Goal: Transaction & Acquisition: Purchase product/service

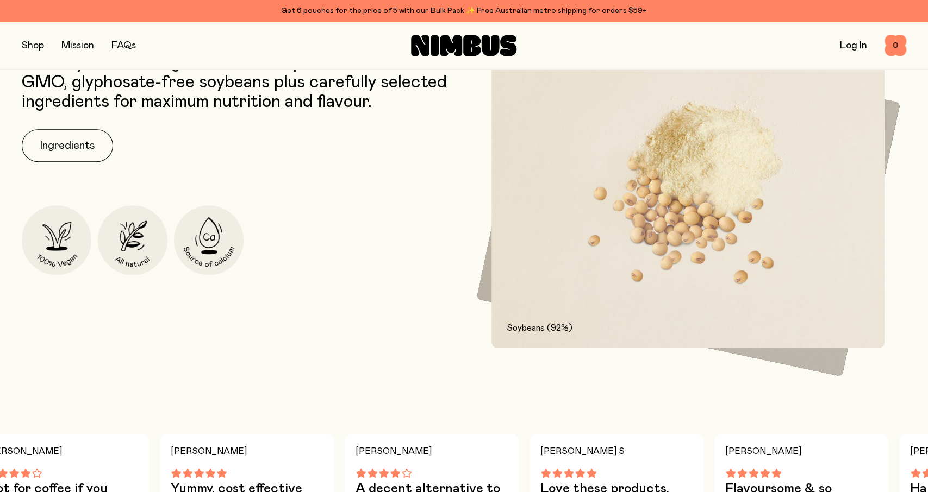
scroll to position [396, 0]
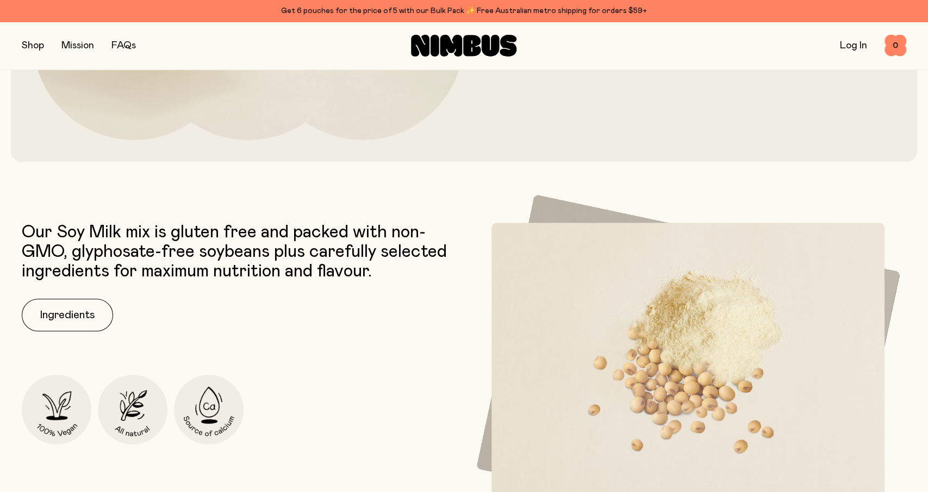
click at [33, 47] on button "button" at bounding box center [33, 45] width 22 height 15
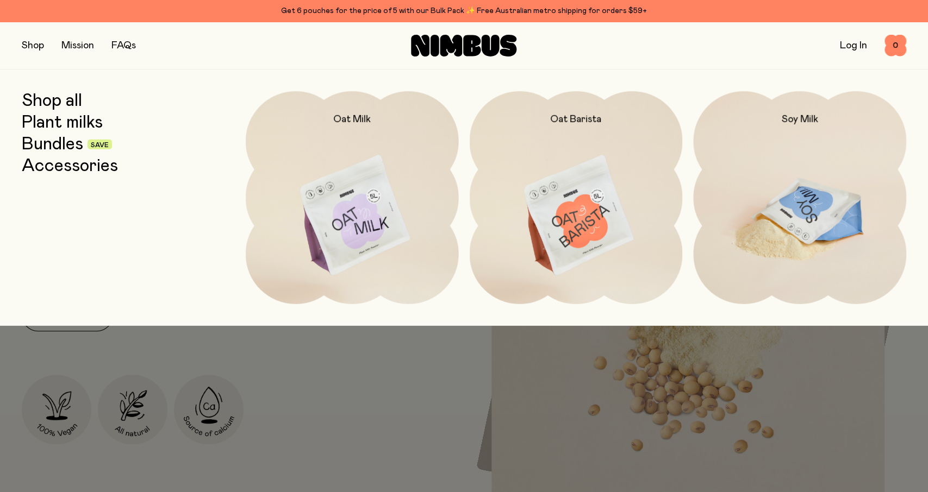
click at [848, 203] on img at bounding box center [799, 216] width 213 height 250
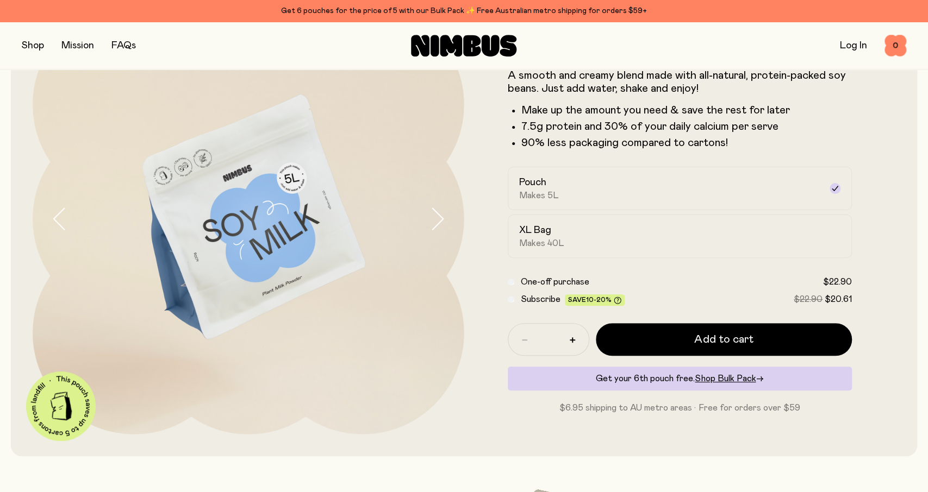
scroll to position [113, 0]
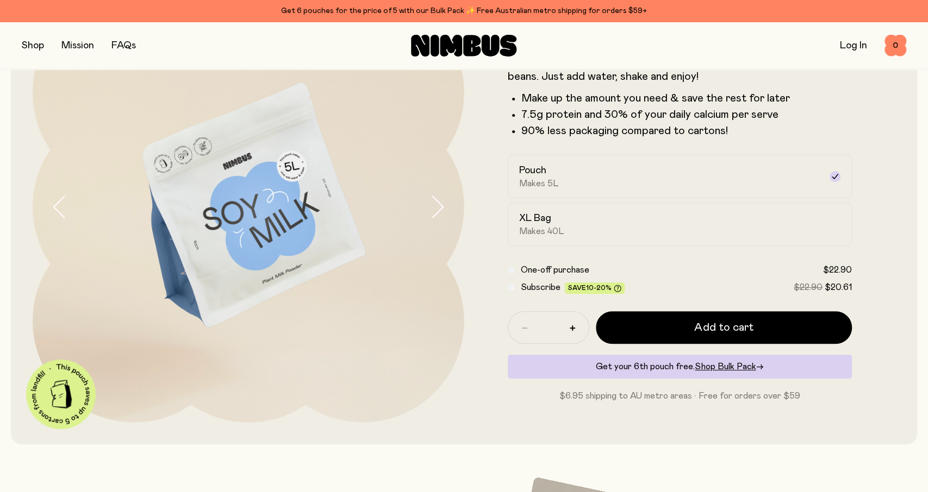
click at [34, 50] on button "button" at bounding box center [33, 45] width 22 height 15
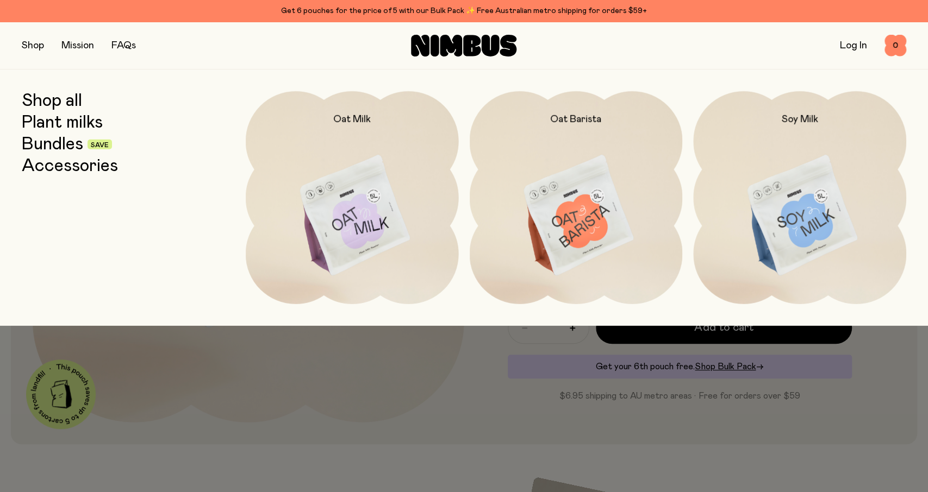
click at [64, 148] on link "Bundles" at bounding box center [52, 145] width 61 height 20
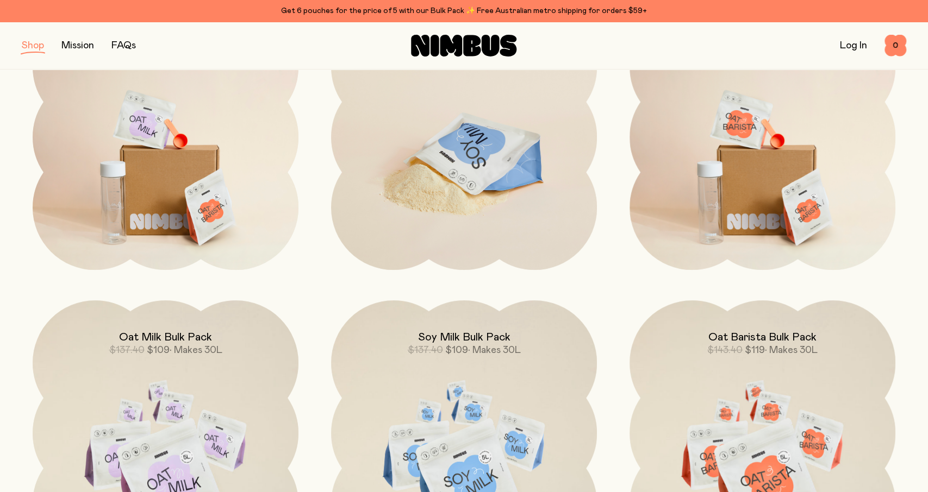
scroll to position [452, 0]
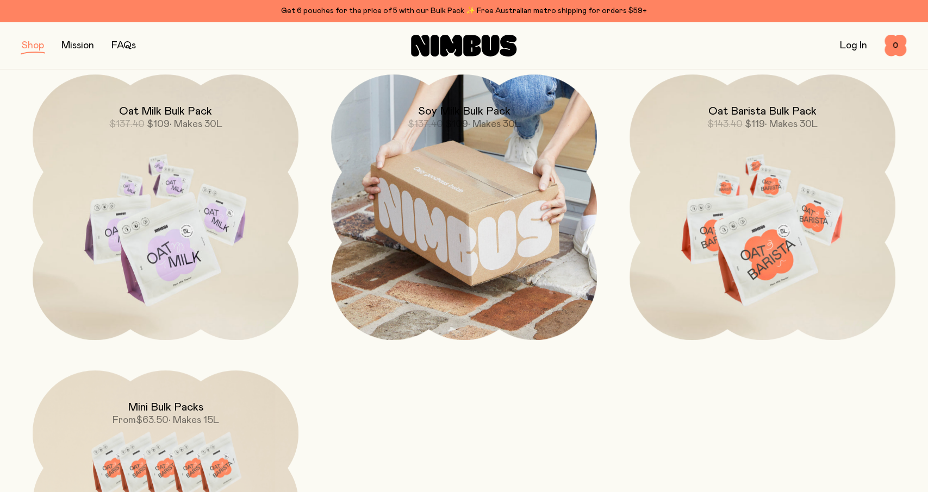
click at [465, 234] on img at bounding box center [464, 207] width 266 height 266
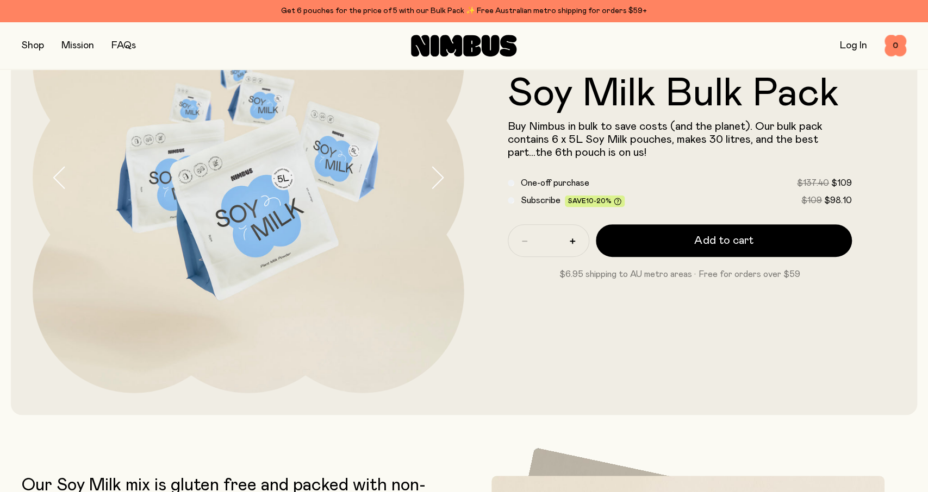
scroll to position [113, 0]
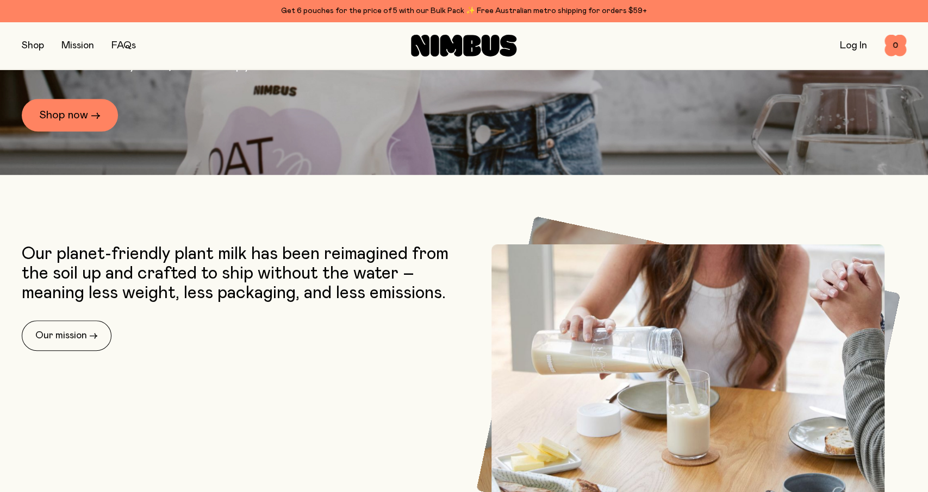
scroll to position [678, 0]
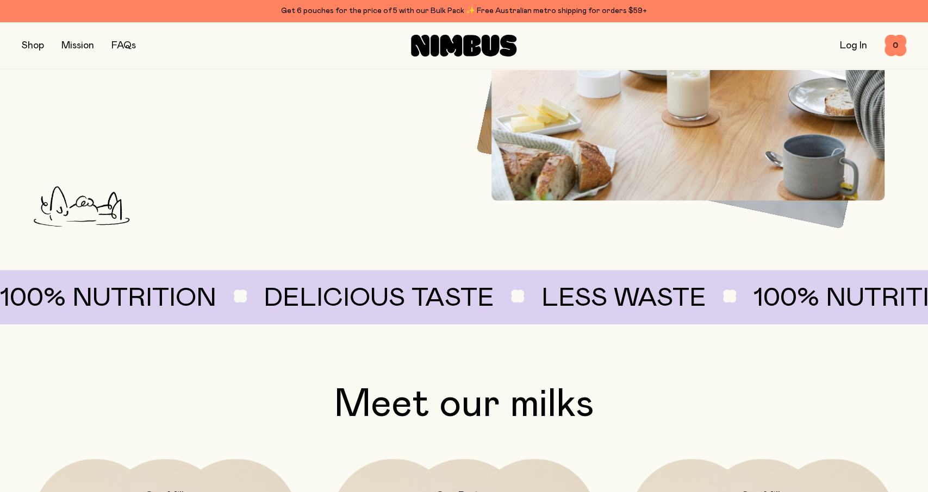
click at [86, 47] on link "Mission" at bounding box center [77, 46] width 33 height 10
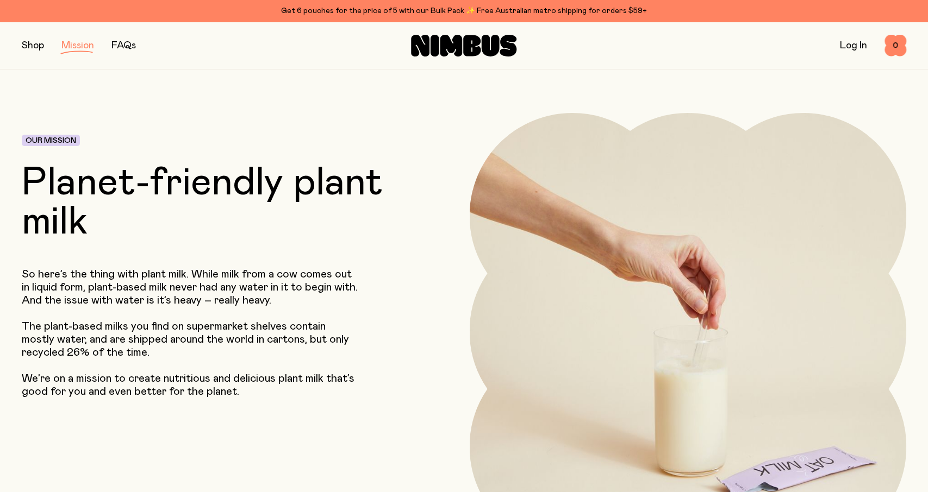
click at [35, 52] on button "button" at bounding box center [33, 45] width 22 height 15
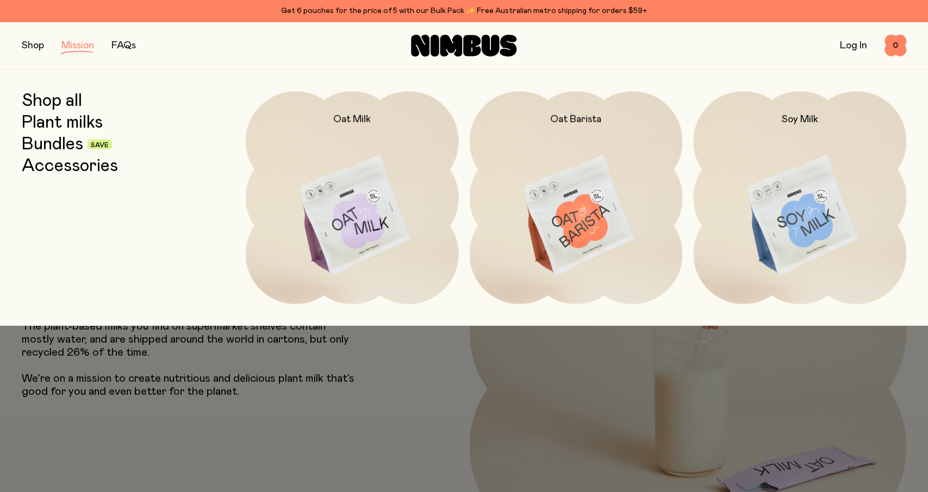
click at [59, 143] on link "Bundles" at bounding box center [52, 145] width 61 height 20
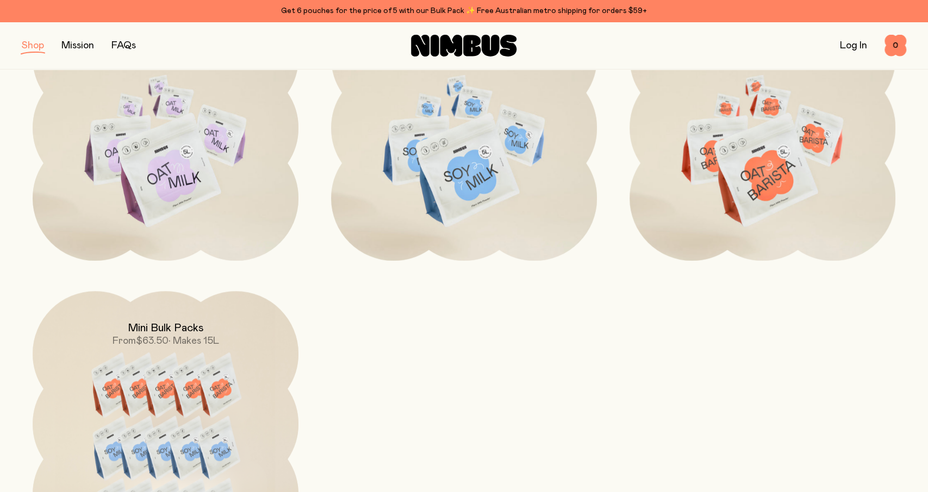
scroll to position [565, 0]
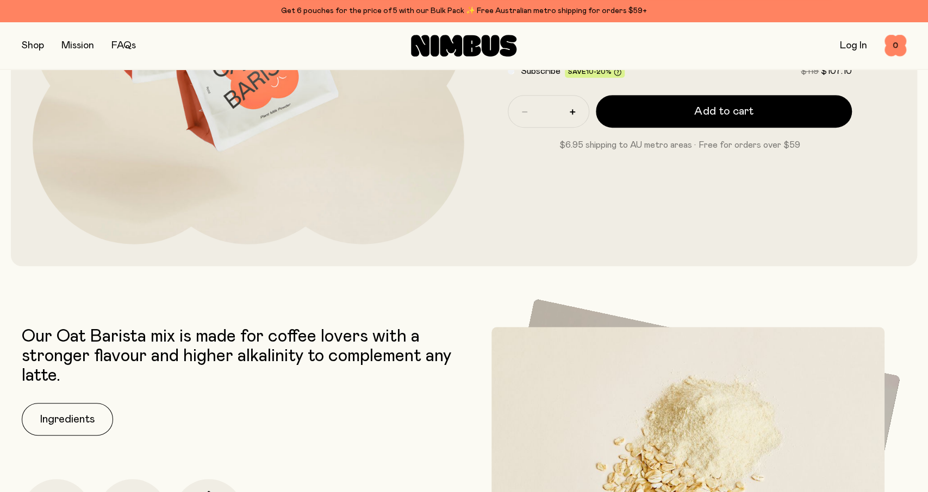
scroll to position [396, 0]
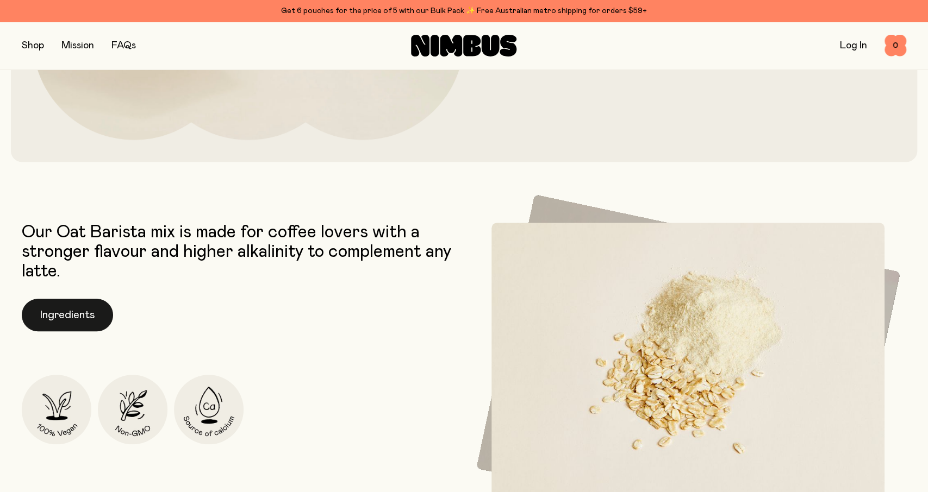
click at [71, 315] on button "Ingredients" at bounding box center [67, 315] width 91 height 33
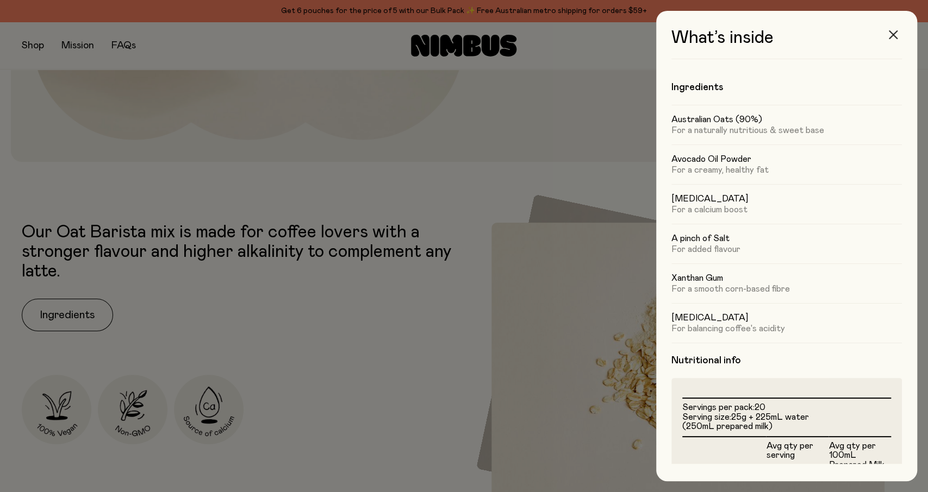
click at [889, 31] on icon "button" at bounding box center [892, 34] width 9 height 9
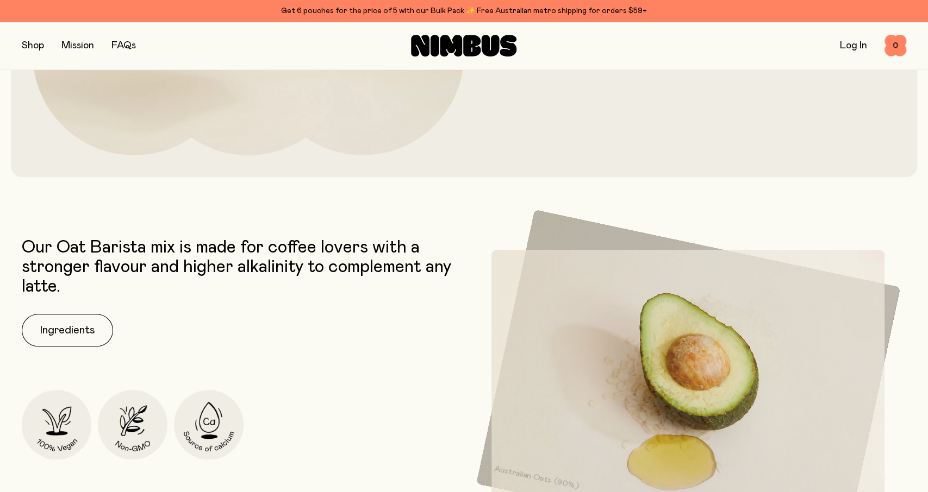
scroll to position [113, 0]
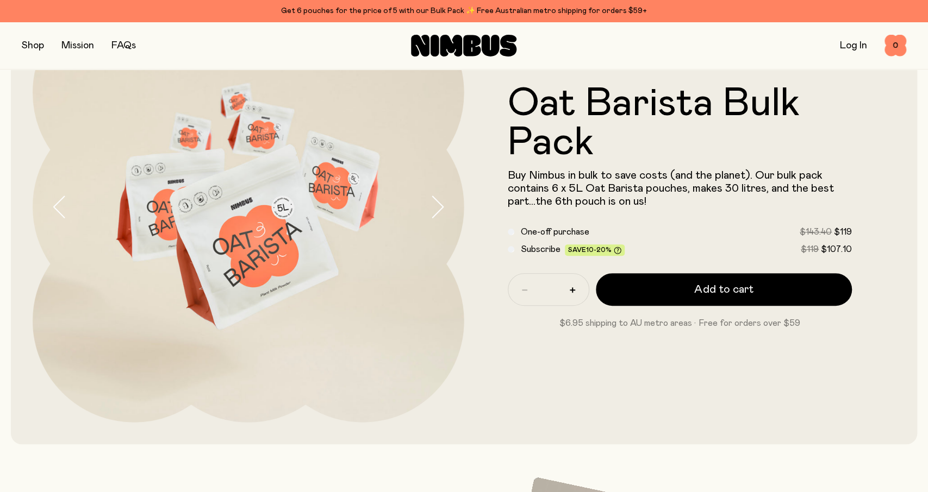
click at [28, 45] on button "button" at bounding box center [33, 45] width 22 height 15
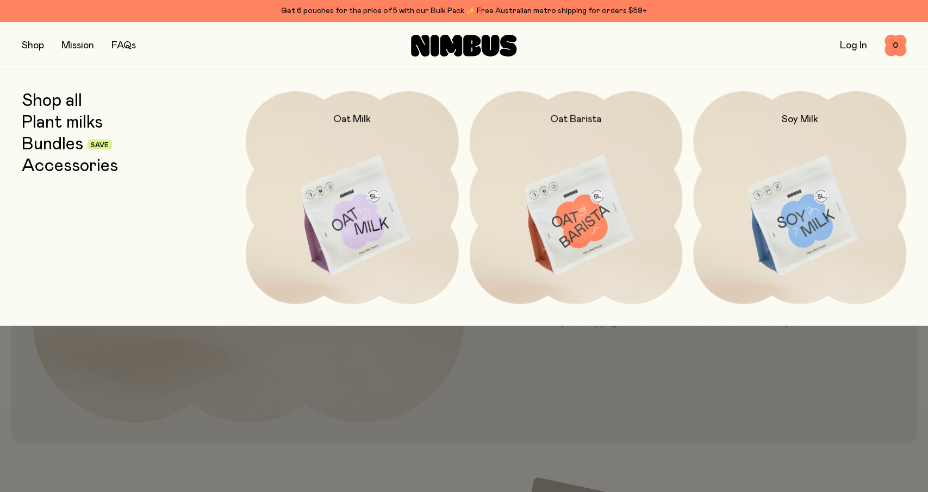
click at [556, 386] on div at bounding box center [464, 246] width 928 height 492
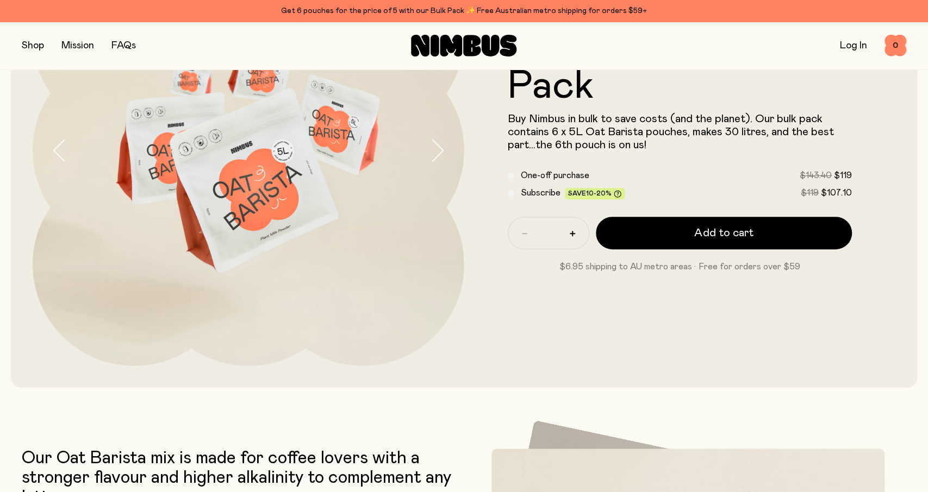
scroll to position [452, 0]
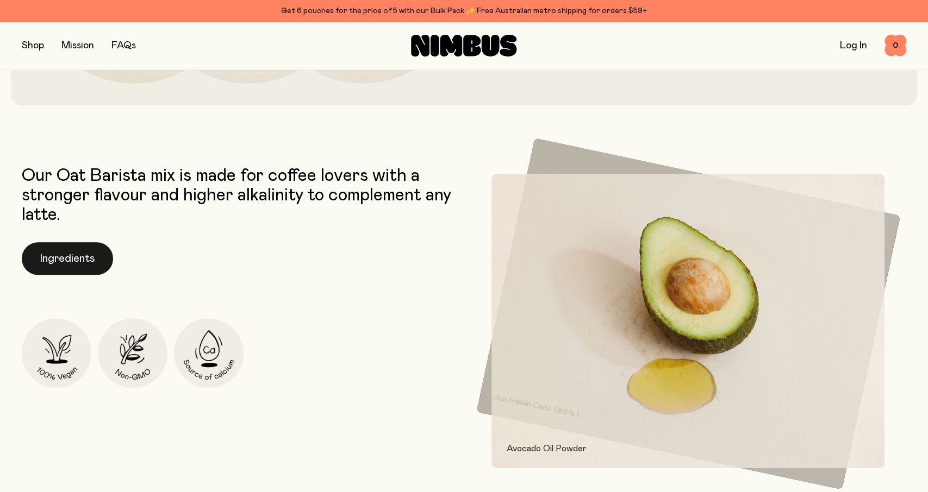
click at [89, 256] on button "Ingredients" at bounding box center [67, 258] width 91 height 33
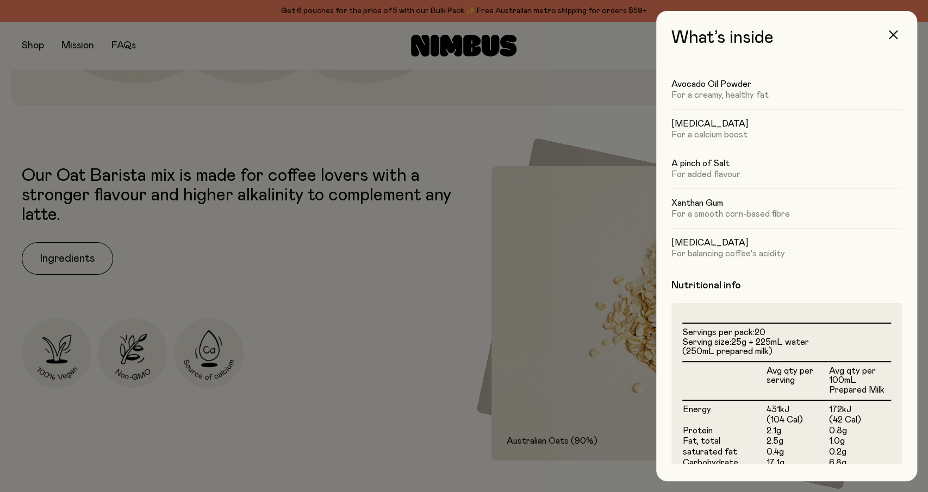
scroll to position [80, 0]
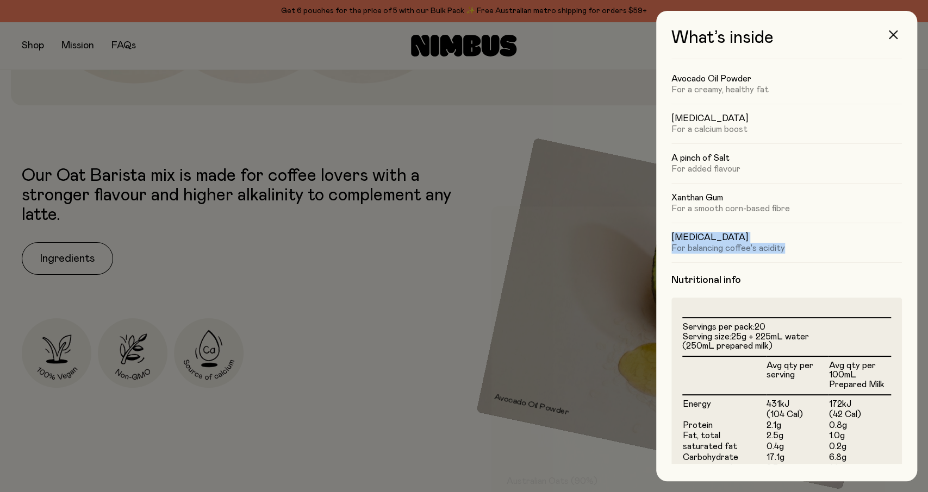
drag, startPoint x: 787, startPoint y: 245, endPoint x: 659, endPoint y: 238, distance: 127.9
click at [671, 238] on div "Ingredients Australian Oats (90%) For a naturally nutritious & sweet base Avoca…" at bounding box center [786, 267] width 230 height 394
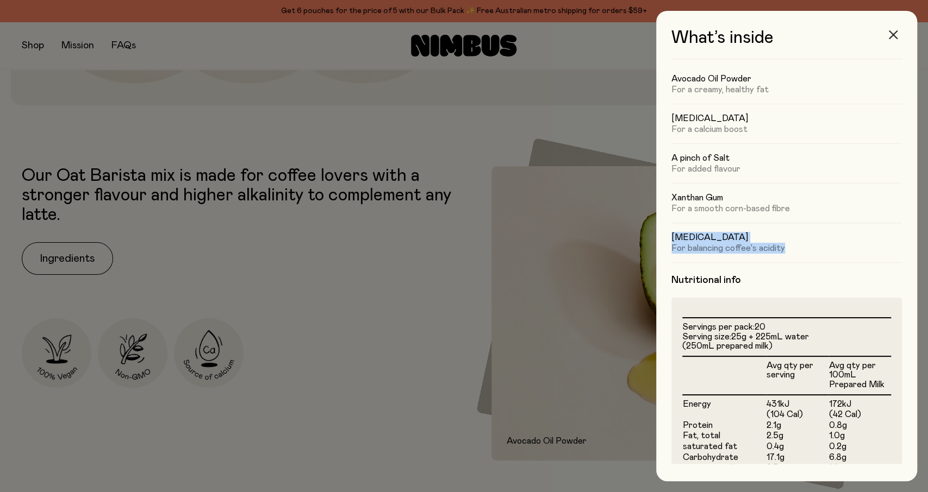
click at [890, 39] on button "button" at bounding box center [893, 35] width 26 height 26
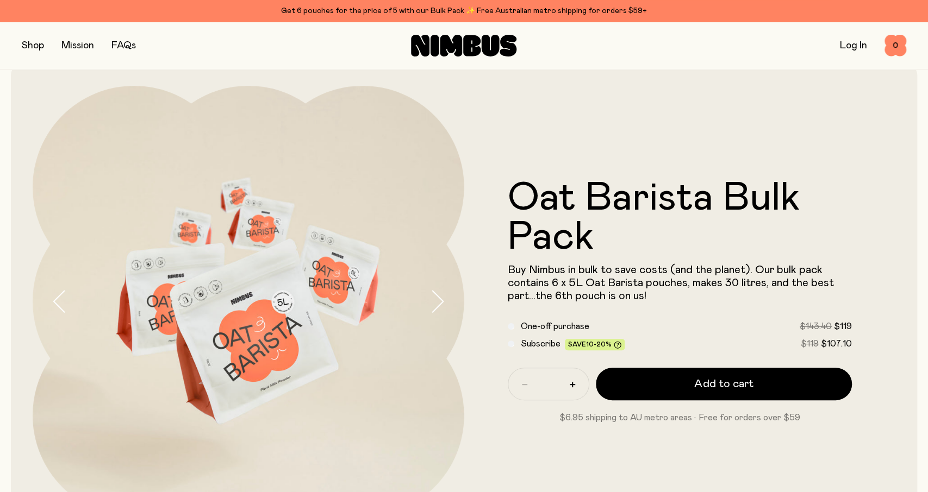
scroll to position [0, 0]
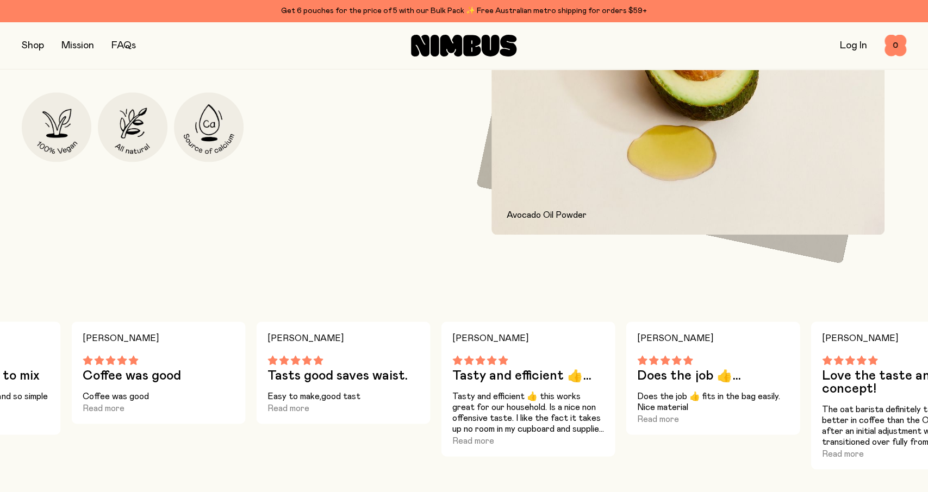
scroll to position [509, 0]
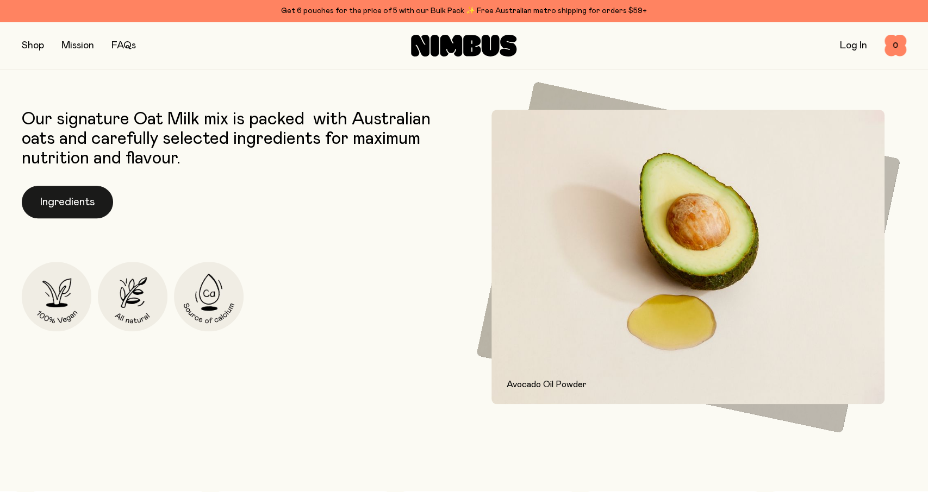
click at [62, 208] on button "Ingredients" at bounding box center [67, 202] width 91 height 33
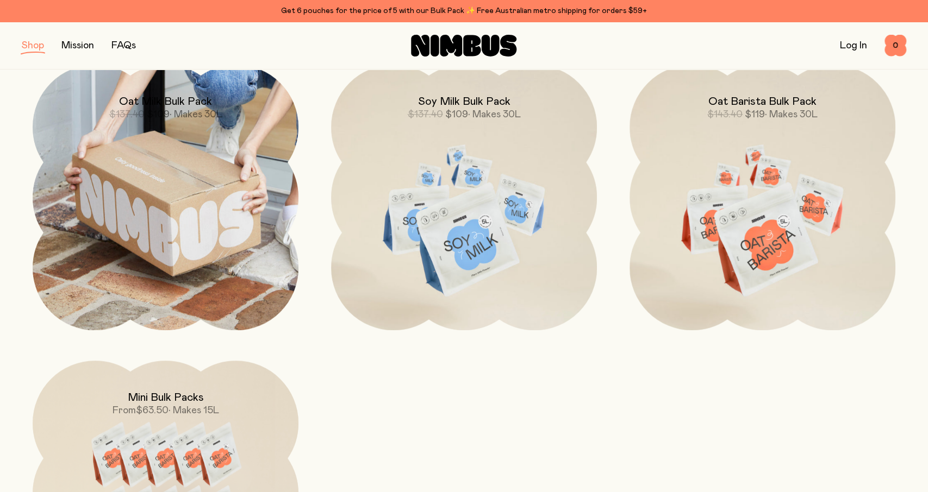
scroll to position [744, 0]
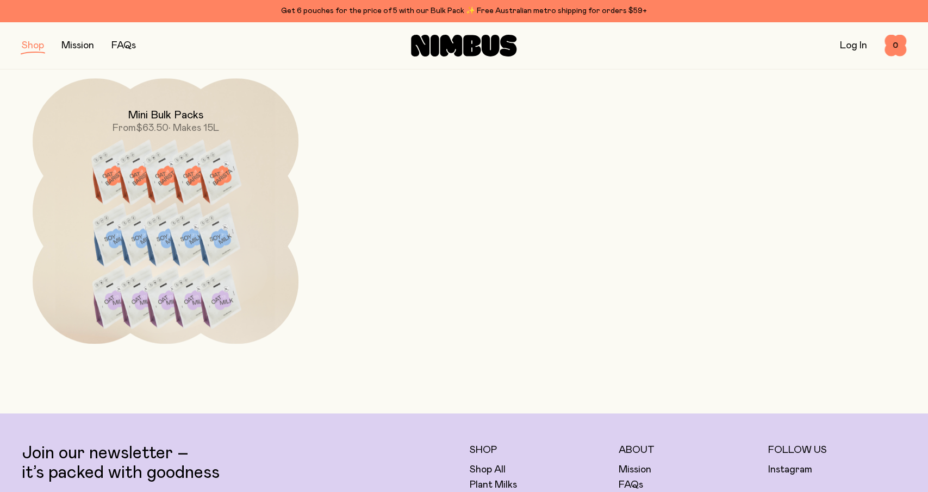
click at [207, 274] on img at bounding box center [166, 234] width 266 height 312
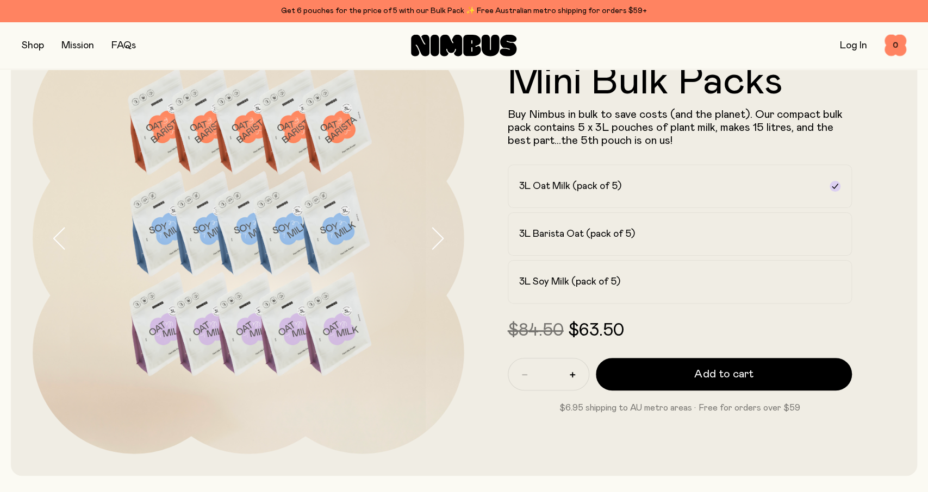
scroll to position [57, 0]
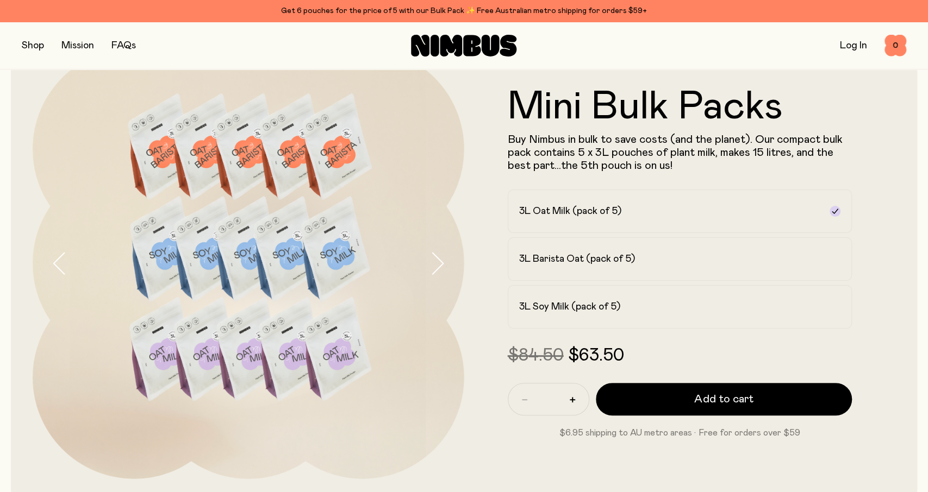
click at [355, 11] on div "Get 6 pouches for the price of 5 with our Bulk Pack ✨ Free Australian metro shi…" at bounding box center [464, 10] width 884 height 13
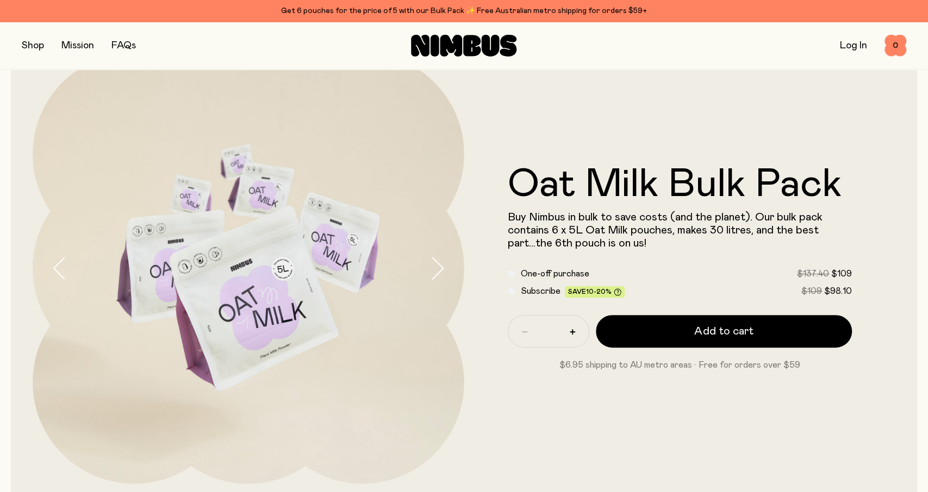
scroll to position [57, 0]
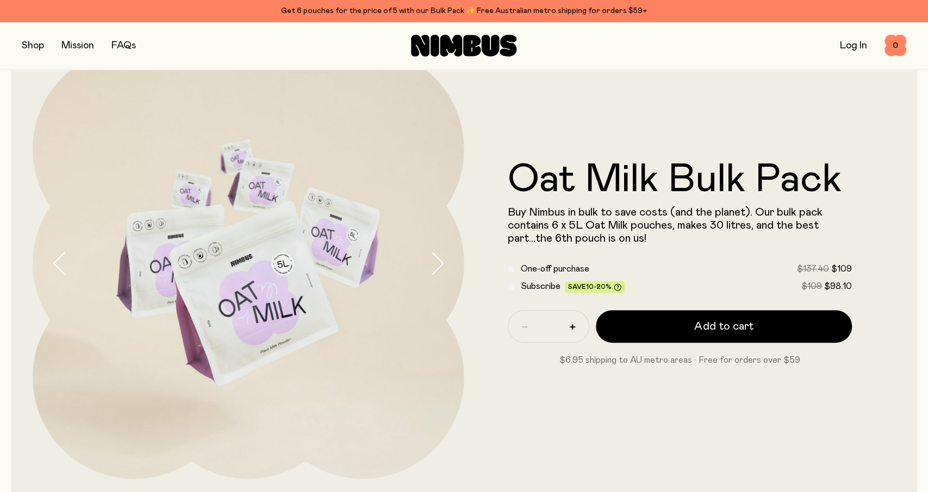
click at [37, 54] on div "Shop Mission FAQs Log In 0 0" at bounding box center [464, 45] width 884 height 47
click at [35, 51] on button "button" at bounding box center [33, 45] width 22 height 15
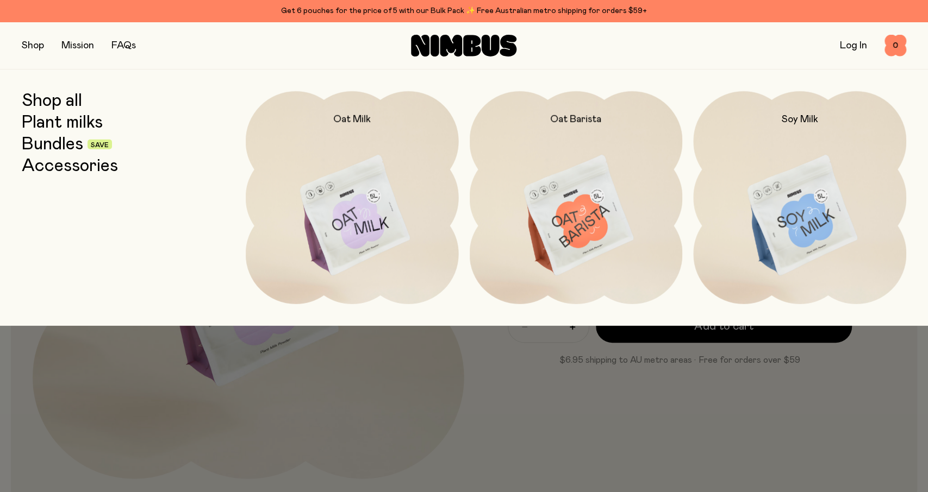
click at [65, 144] on link "Bundles" at bounding box center [52, 145] width 61 height 20
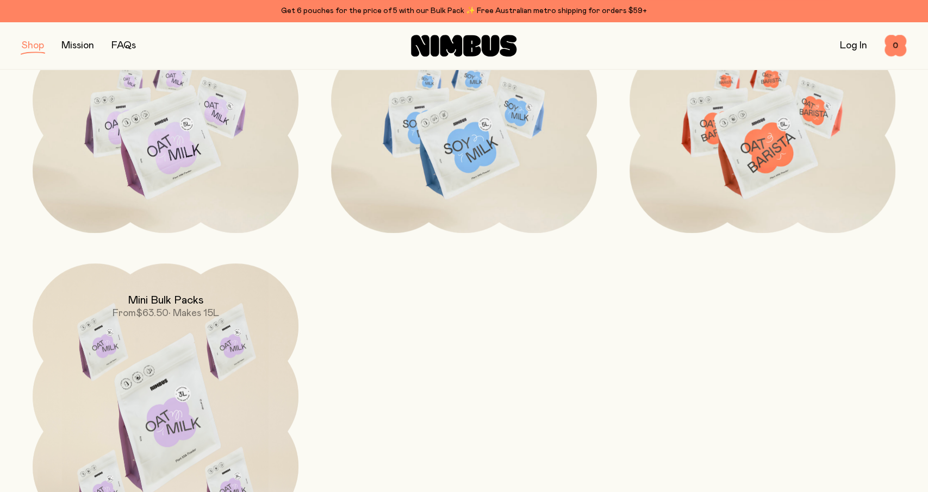
scroll to position [565, 0]
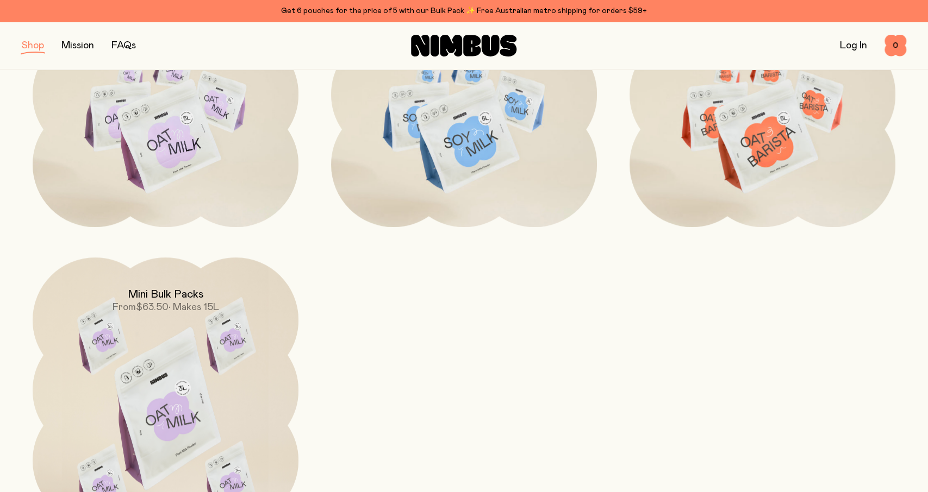
click at [217, 356] on img at bounding box center [166, 414] width 266 height 312
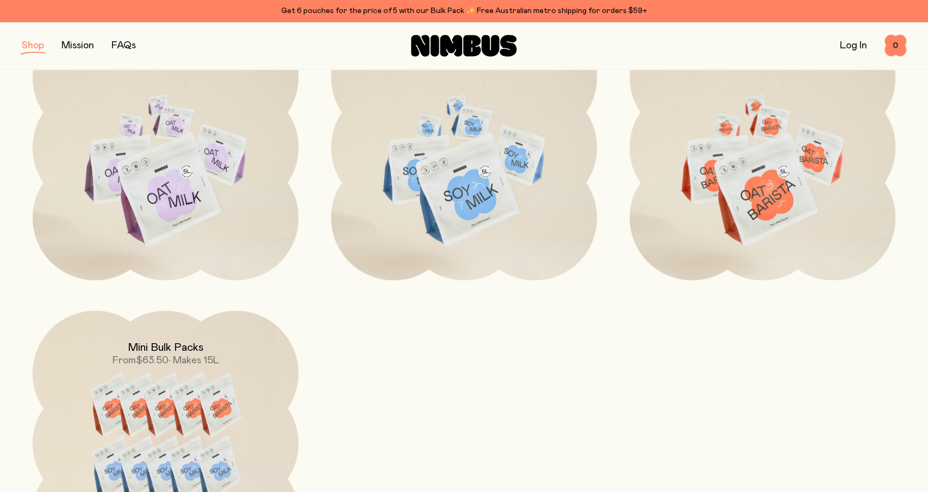
scroll to position [452, 0]
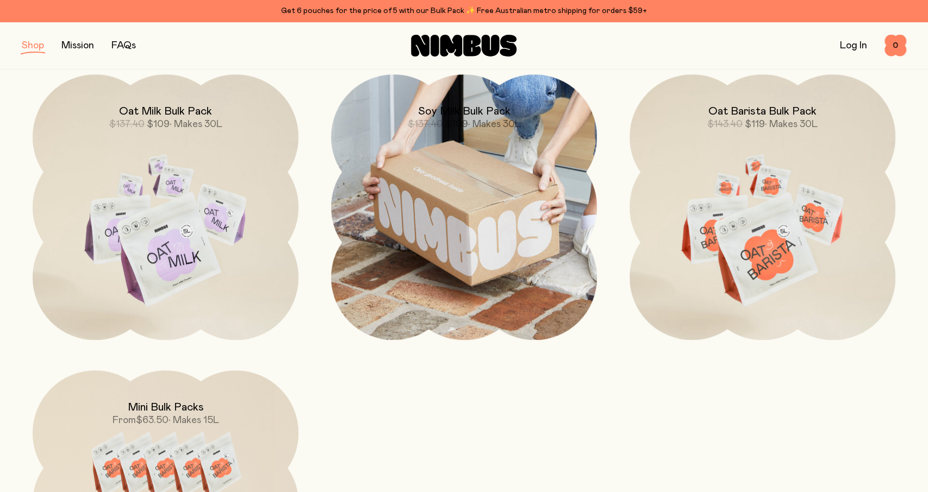
click at [488, 225] on img at bounding box center [464, 207] width 266 height 266
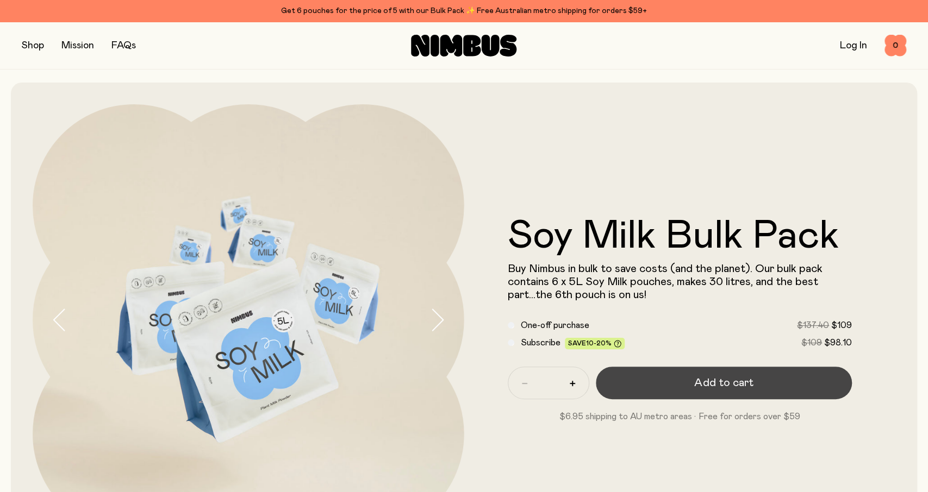
click at [650, 380] on button "Add to cart" at bounding box center [724, 383] width 256 height 33
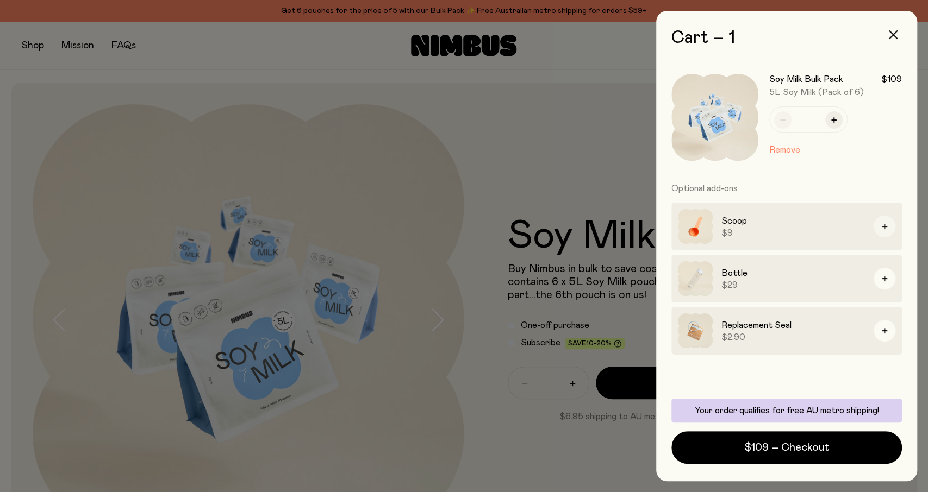
click at [882, 228] on icon "button" at bounding box center [883, 226] width 5 height 5
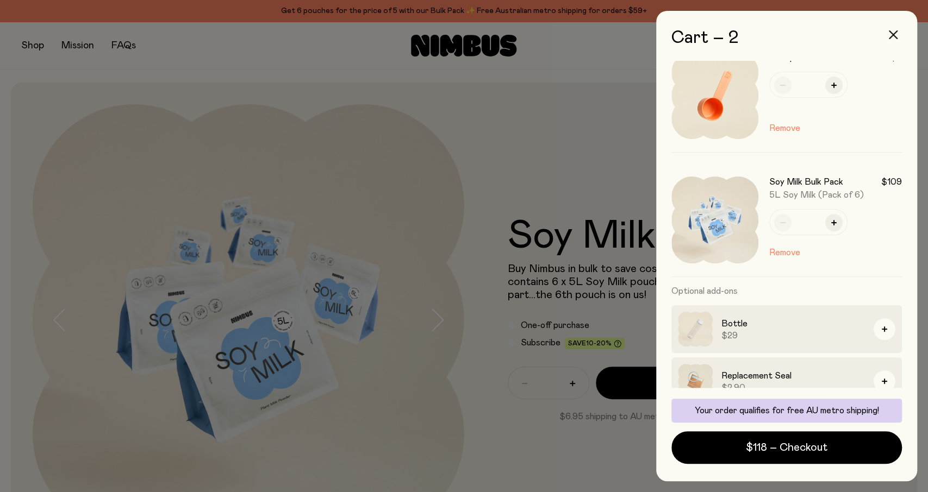
scroll to position [39, 0]
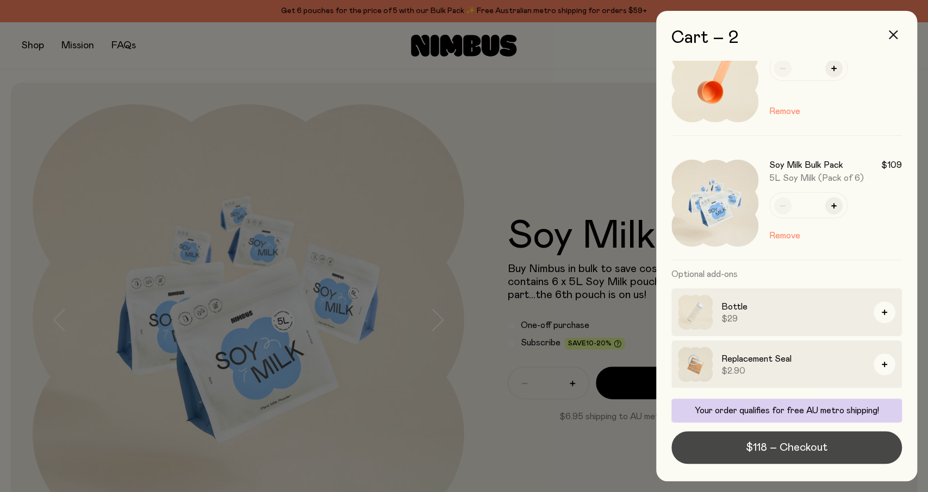
click at [762, 448] on span "$118 – Checkout" at bounding box center [787, 447] width 82 height 15
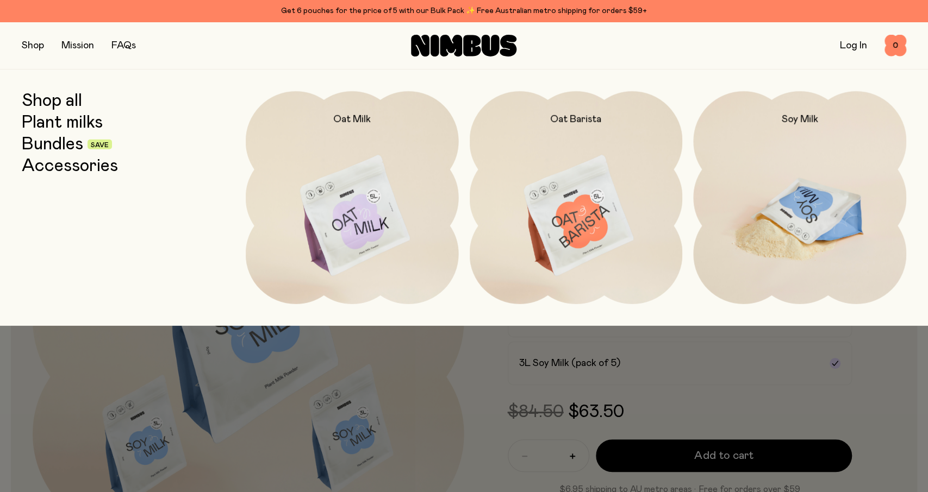
click at [838, 163] on img at bounding box center [799, 216] width 213 height 250
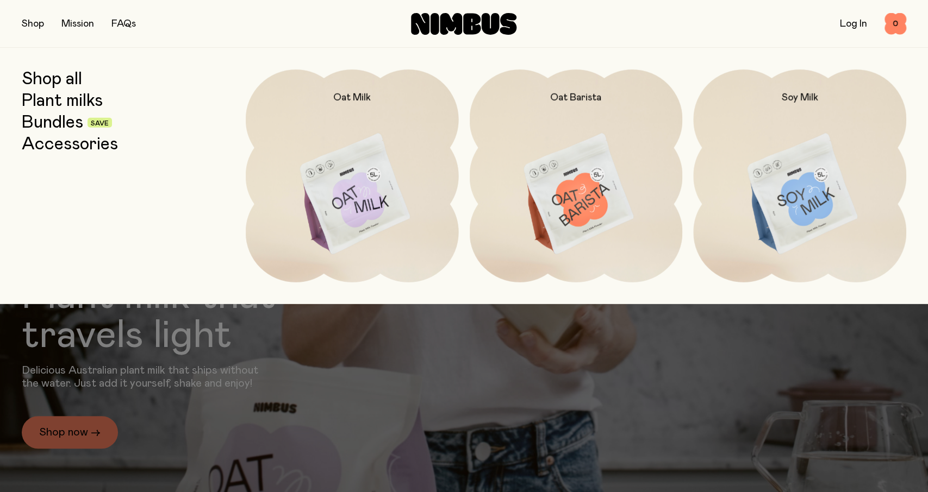
click at [78, 75] on link "Shop all" at bounding box center [52, 80] width 60 height 20
